Goal: Find contact information: Find contact information

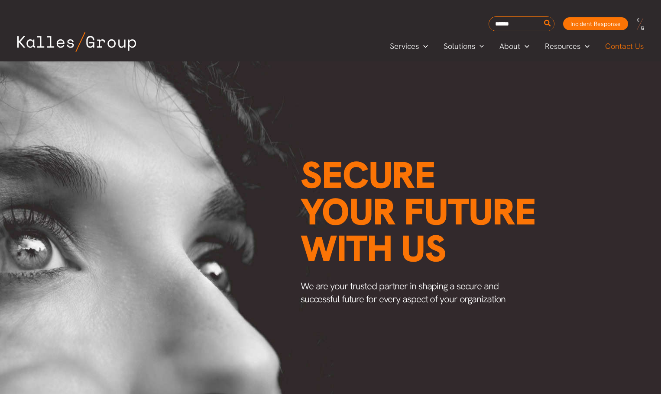
click at [627, 41] on span "Contact Us" at bounding box center [624, 46] width 39 height 13
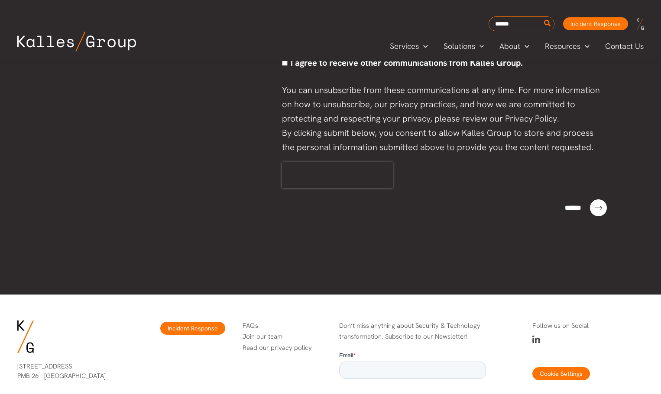
scroll to position [557, 0]
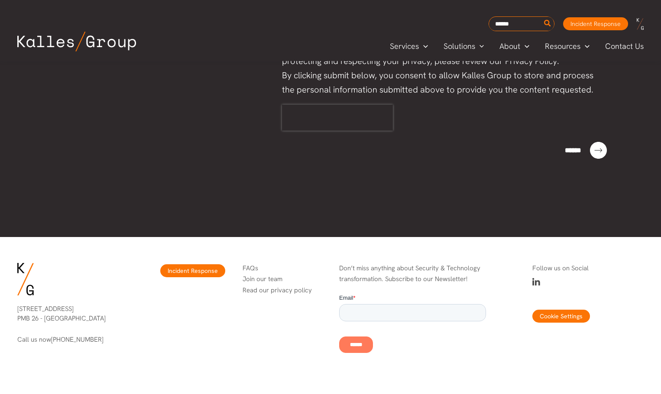
drag, startPoint x: 100, startPoint y: 318, endPoint x: 11, endPoint y: 305, distance: 90.1
click at [11, 305] on div "[STREET_ADDRESS] Call us now [PHONE_NUMBER]" at bounding box center [73, 325] width 129 height 58
copy p "[STREET_ADDRESS]"
